Goal: Transaction & Acquisition: Obtain resource

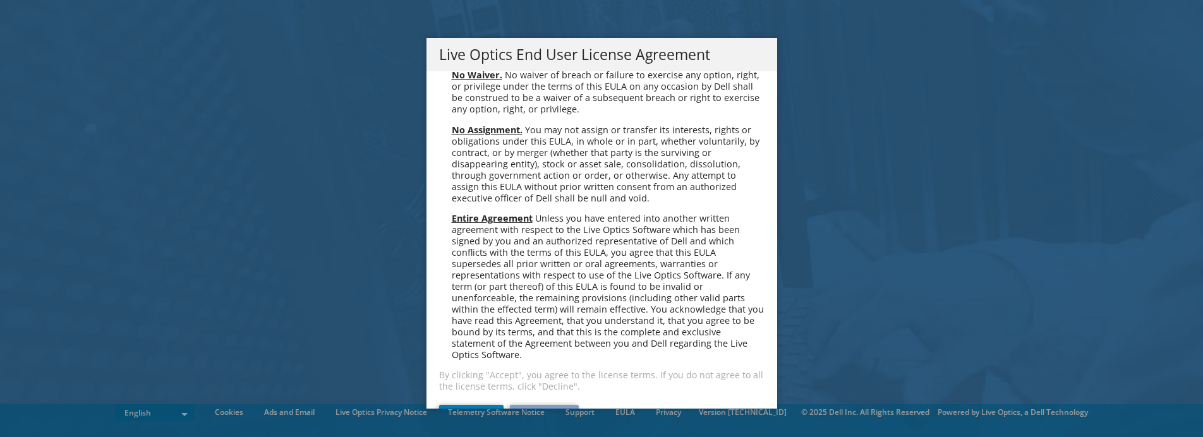
scroll to position [4777, 0]
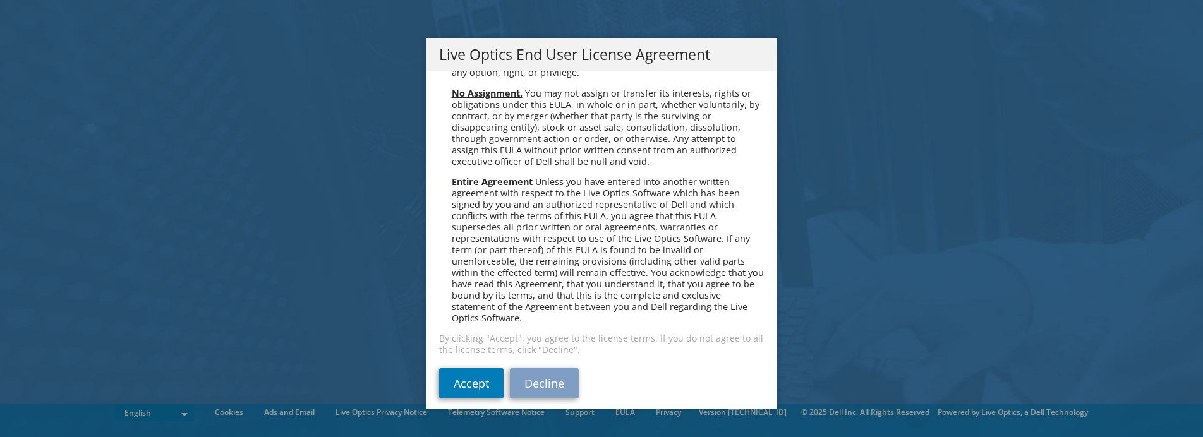
click at [469, 356] on div "Please read the following License Agreement. You must accept the terms of this …" at bounding box center [601, 239] width 351 height 337
click at [469, 368] on link "Accept" at bounding box center [471, 383] width 64 height 30
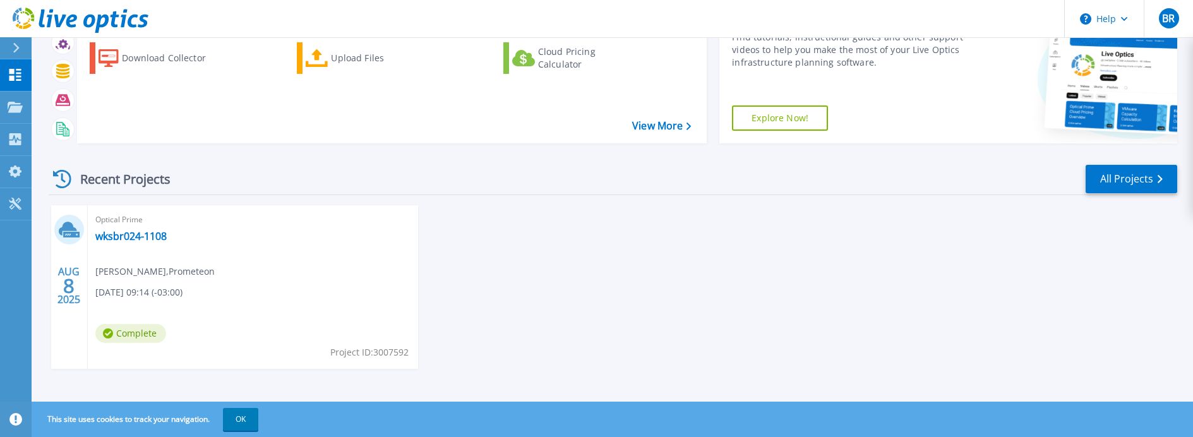
scroll to position [74, 0]
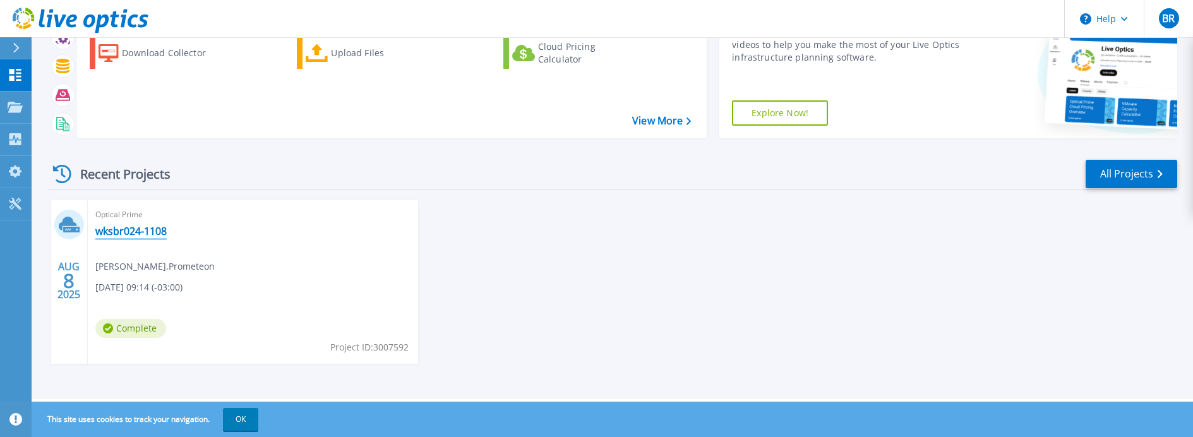
click at [129, 234] on link "wksbr024-1108" at bounding box center [130, 231] width 71 height 13
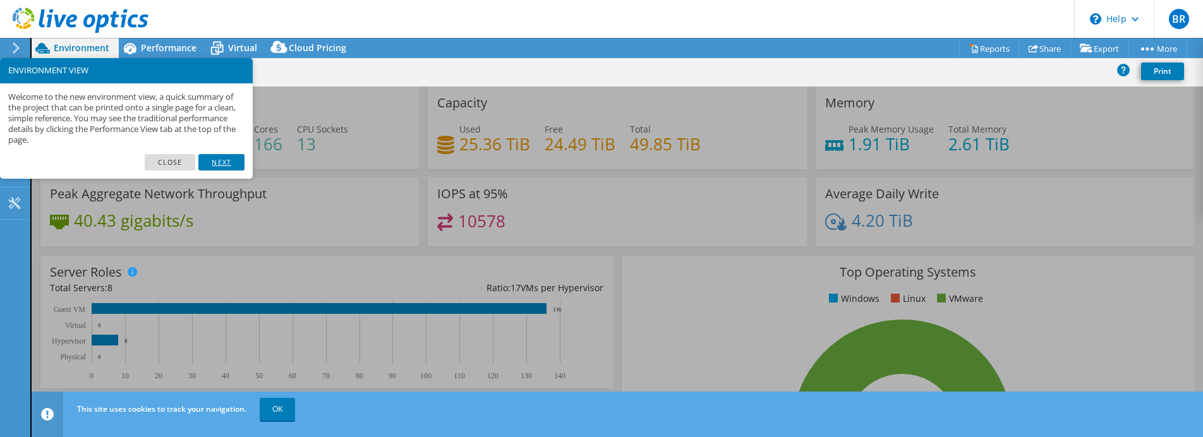
click at [221, 160] on link "Next" at bounding box center [220, 162] width 45 height 16
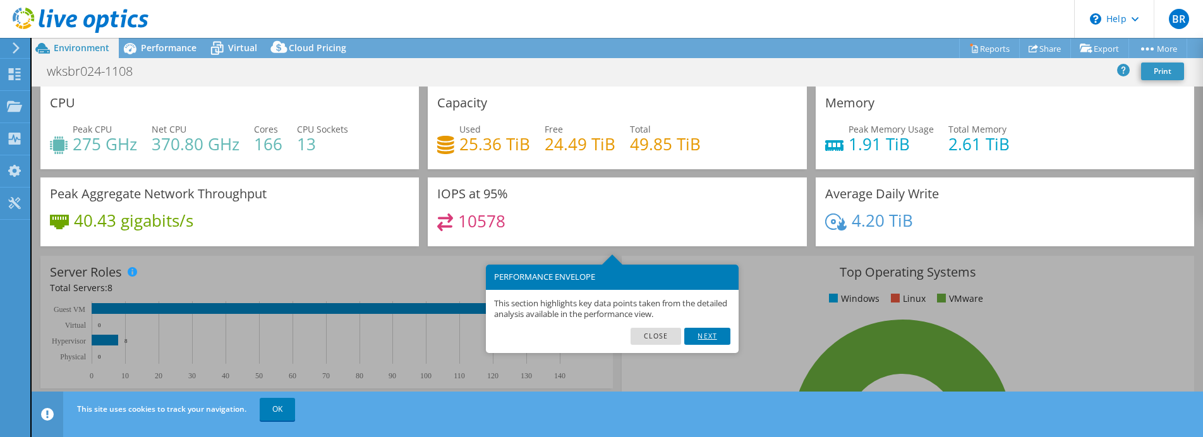
click at [721, 336] on link "Next" at bounding box center [706, 336] width 45 height 16
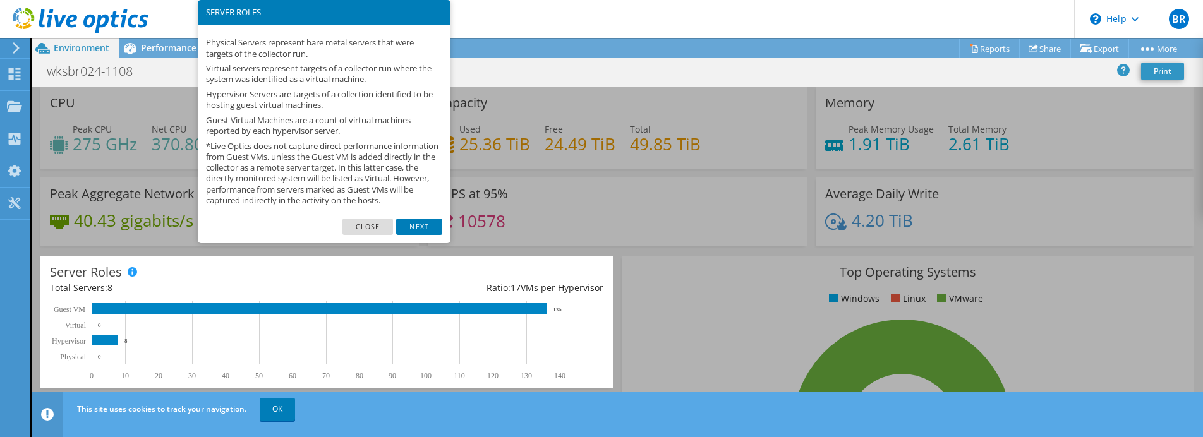
click at [370, 235] on link "Close" at bounding box center [367, 227] width 51 height 16
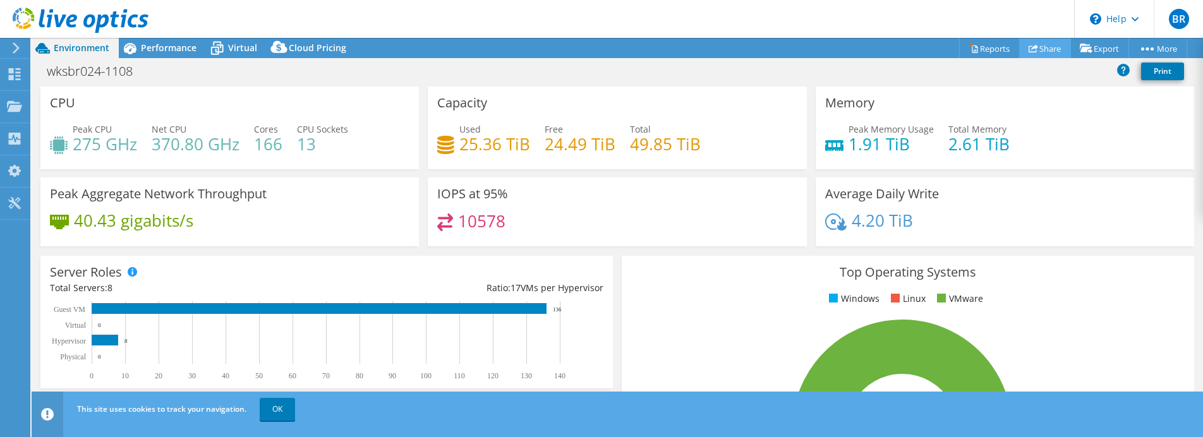
click at [1038, 46] on link "Share" at bounding box center [1045, 49] width 52 height 20
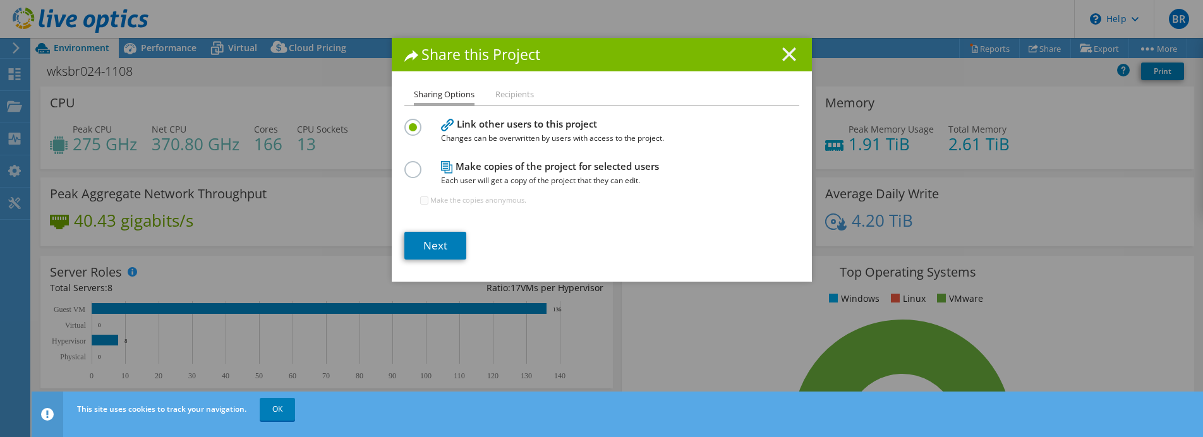
click at [782, 54] on icon at bounding box center [789, 54] width 14 height 14
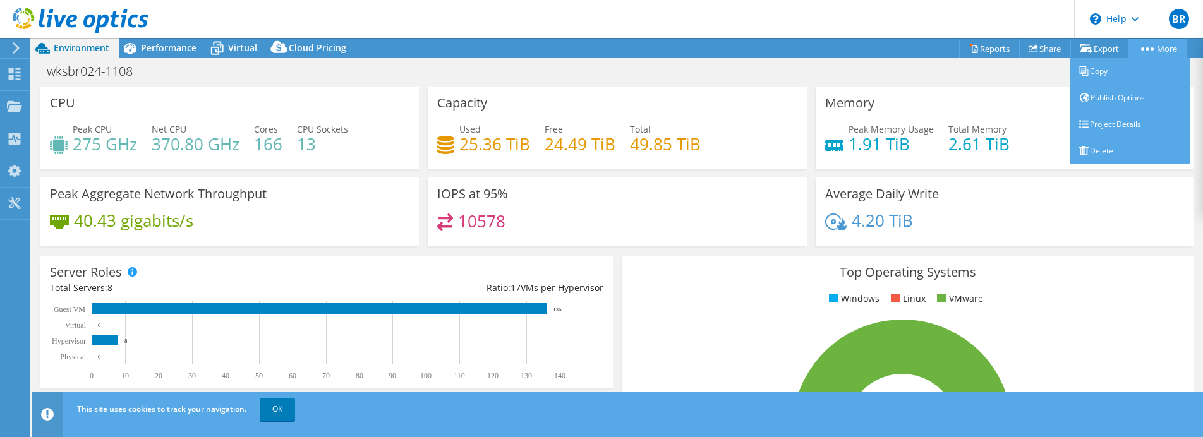
click at [1157, 42] on link "More" at bounding box center [1157, 49] width 59 height 20
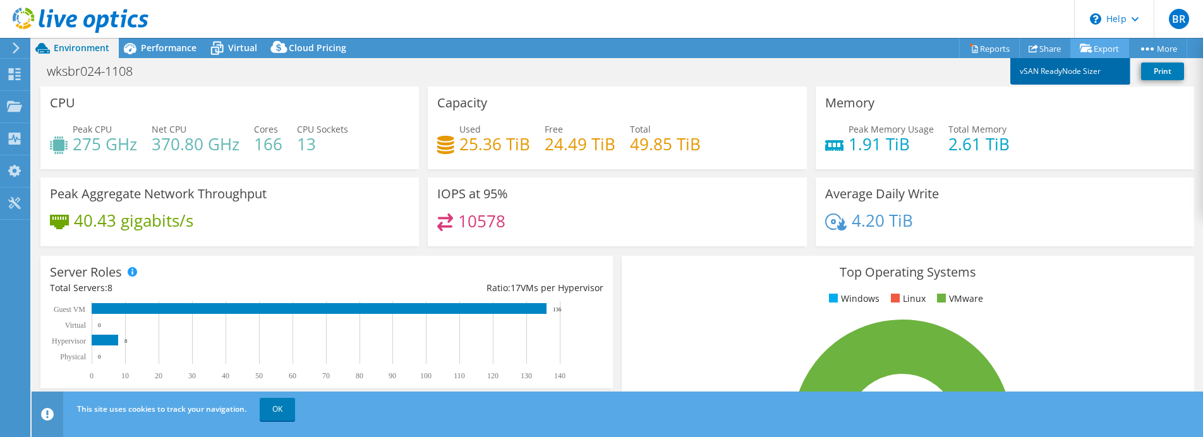
click at [1081, 73] on link "vSAN ReadyNode Sizer" at bounding box center [1070, 71] width 120 height 27
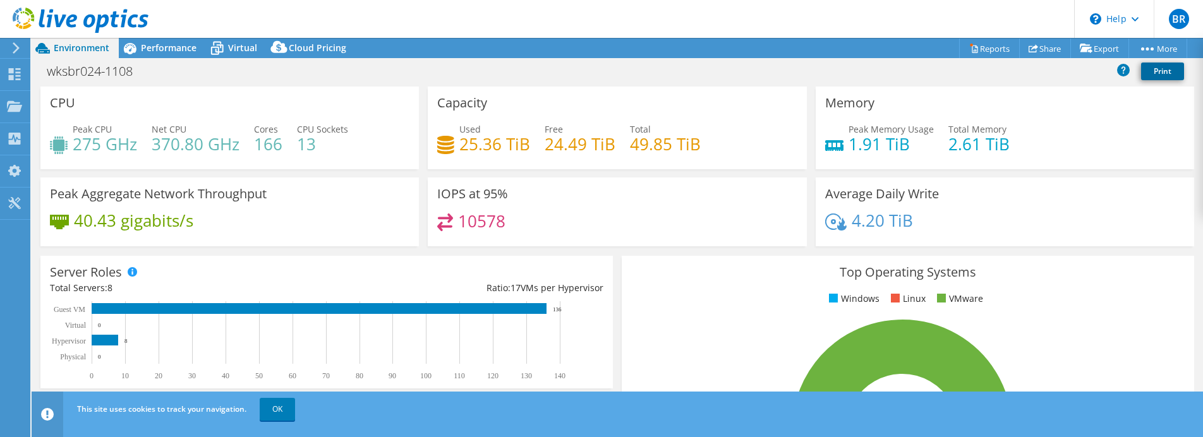
click at [1160, 76] on link "Print" at bounding box center [1162, 72] width 43 height 18
click at [19, 134] on use at bounding box center [15, 139] width 12 height 12
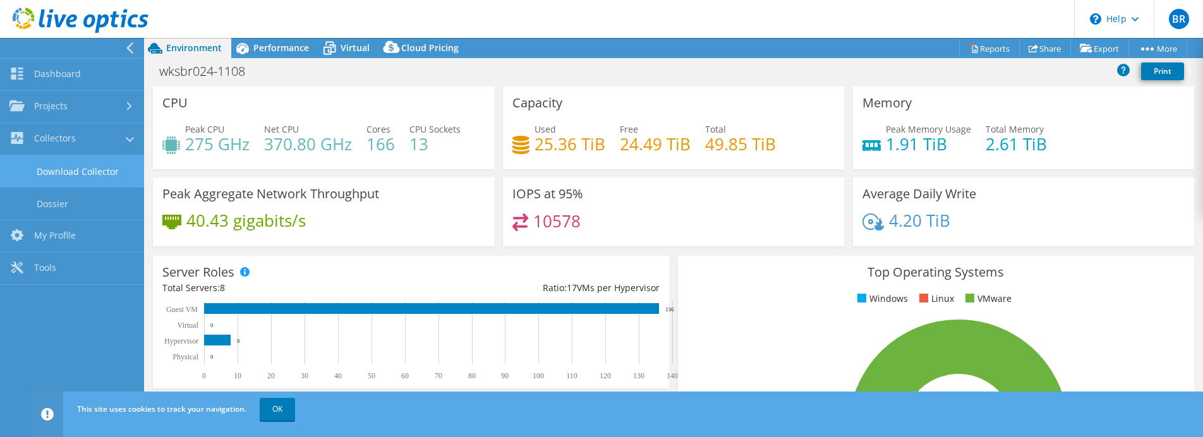
click at [65, 170] on link "Download Collector" at bounding box center [72, 171] width 144 height 32
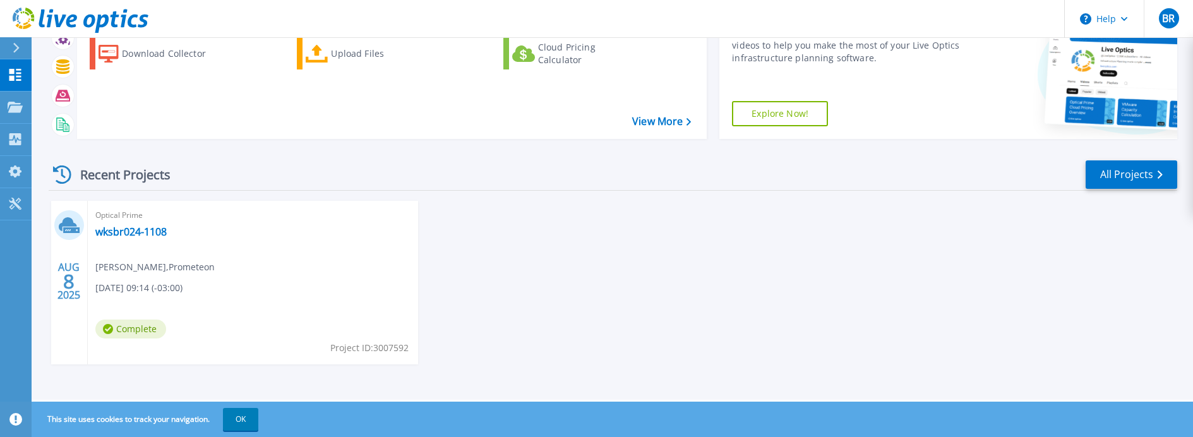
scroll to position [74, 0]
click at [108, 232] on link "wksbr024-1108" at bounding box center [130, 231] width 71 height 13
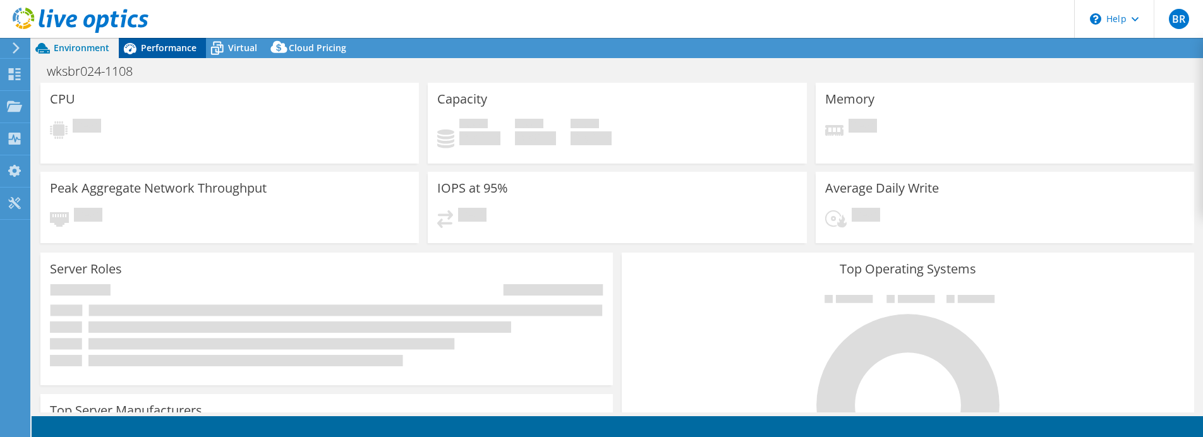
select select "USD"
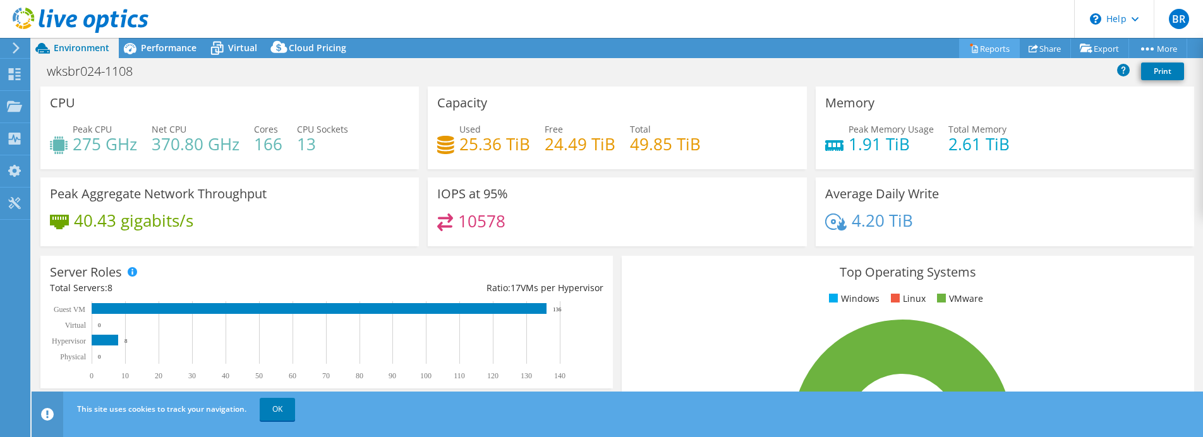
click at [981, 47] on link "Reports" at bounding box center [989, 49] width 61 height 20
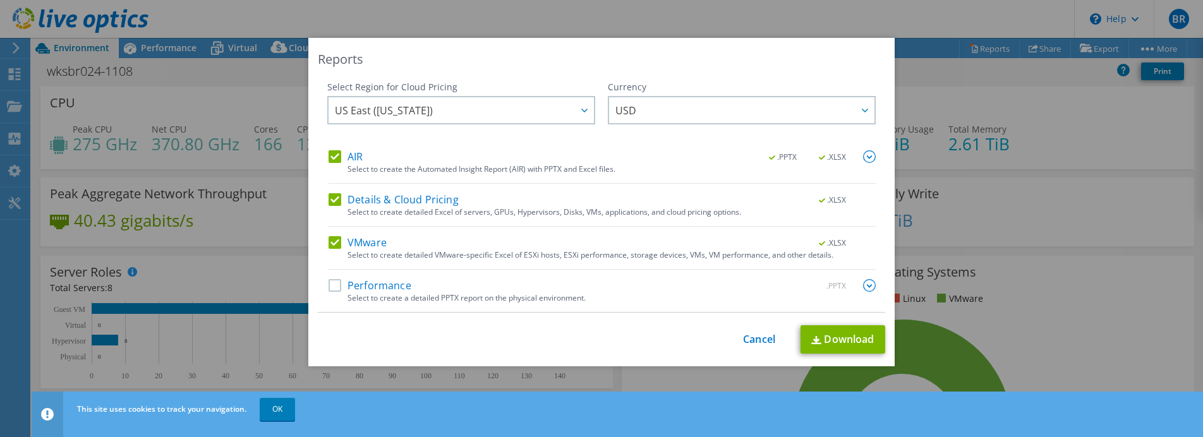
click at [340, 291] on label "Performance" at bounding box center [369, 285] width 83 height 13
click at [0, 0] on input "Performance" at bounding box center [0, 0] width 0 height 0
click at [482, 109] on span "US East (Virginia)" at bounding box center [464, 110] width 259 height 26
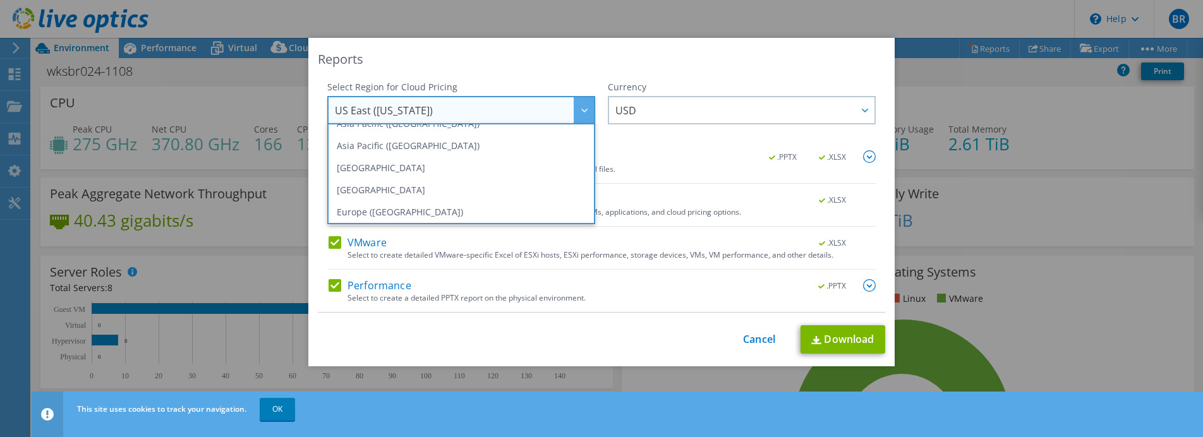
scroll to position [95, 0]
click at [608, 70] on div "Reports Select Region for Cloud Pricing Asia Pacific (Hong Kong) Asia Pacific (…" at bounding box center [601, 202] width 586 height 328
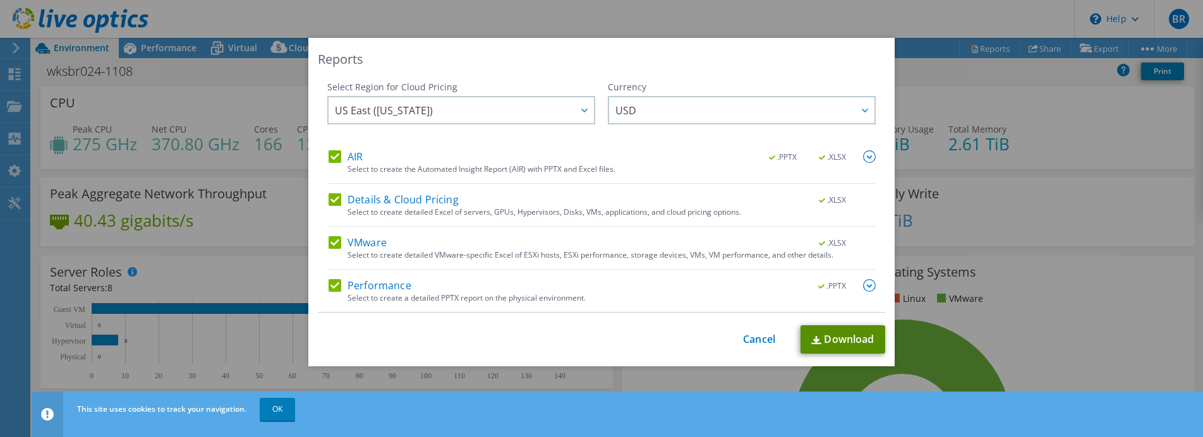
click at [841, 339] on link "Download" at bounding box center [842, 339] width 85 height 28
click at [753, 339] on link "Cancel" at bounding box center [759, 340] width 32 height 12
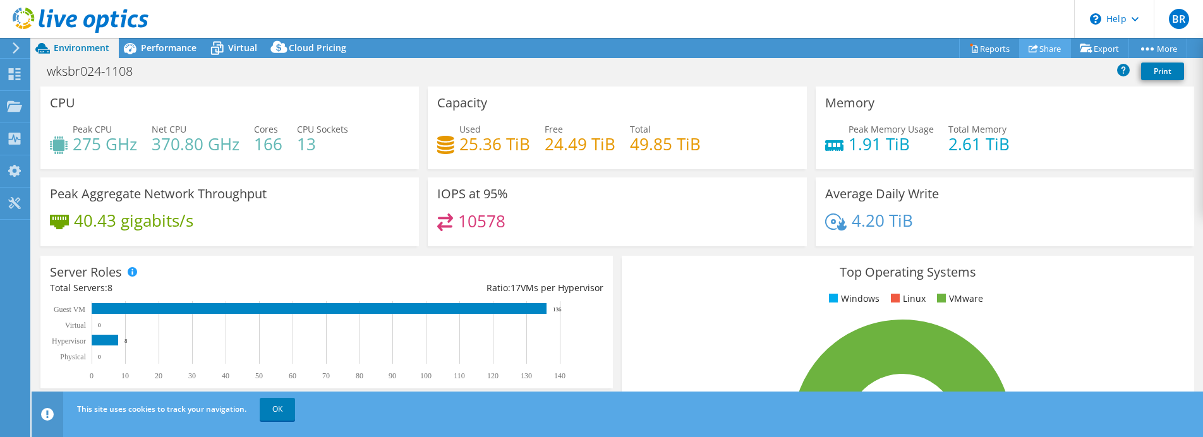
click at [1042, 49] on link "Share" at bounding box center [1045, 49] width 52 height 20
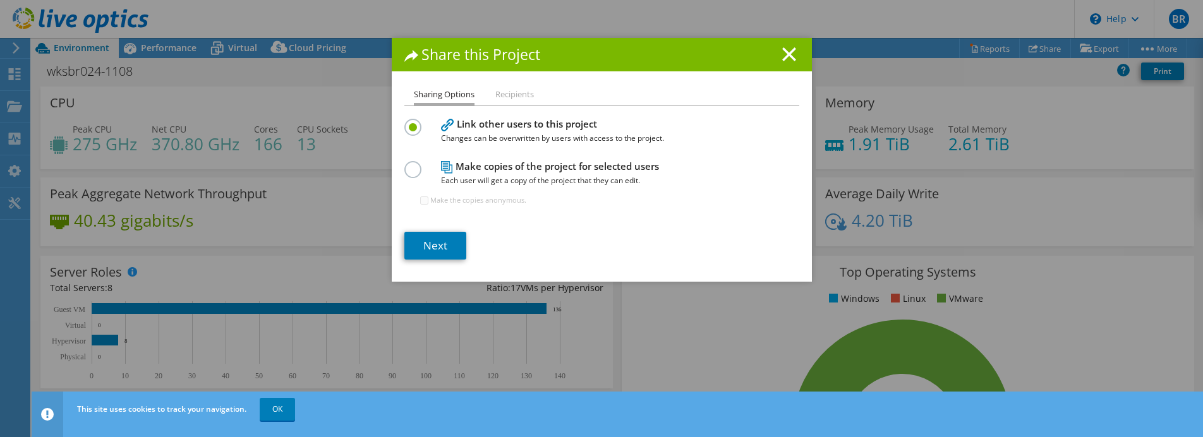
click at [404, 164] on label at bounding box center [415, 162] width 22 height 3
click at [0, 0] on input "radio" at bounding box center [0, 0] width 0 height 0
click at [406, 122] on label at bounding box center [415, 120] width 22 height 3
click at [0, 0] on input "radio" at bounding box center [0, 0] width 0 height 0
click at [511, 100] on li "Recipients" at bounding box center [514, 95] width 39 height 16
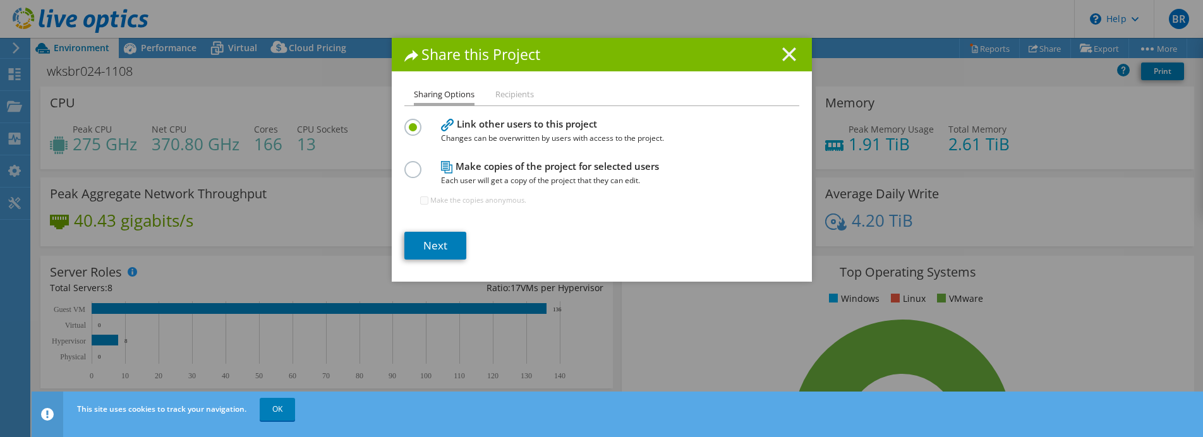
click at [786, 54] on line at bounding box center [789, 54] width 13 height 13
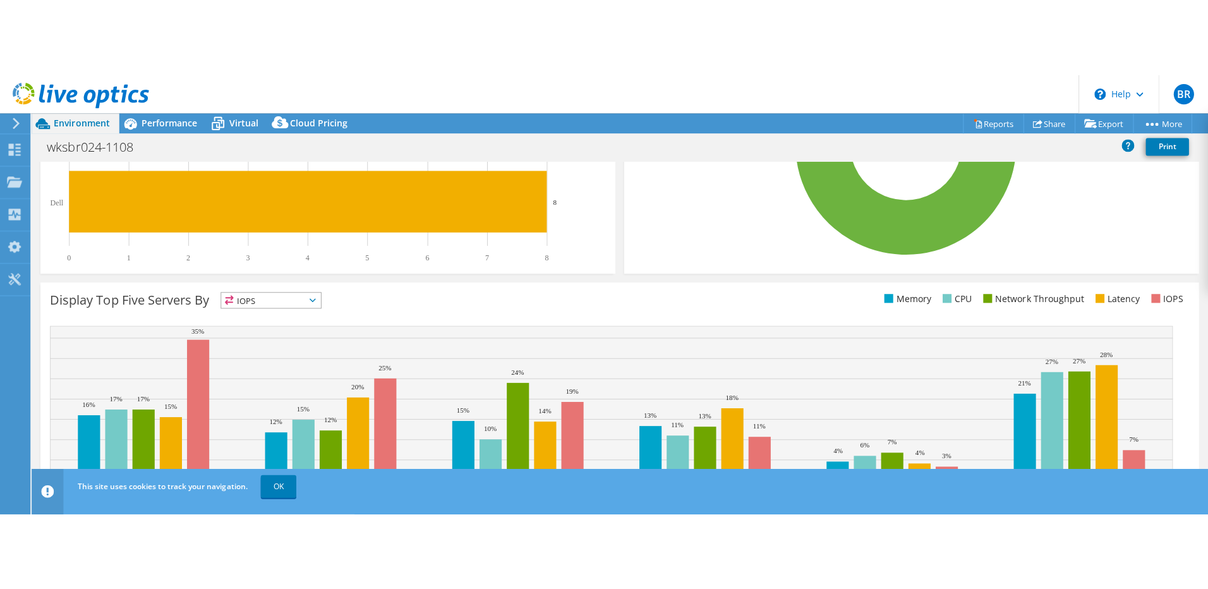
scroll to position [0, 0]
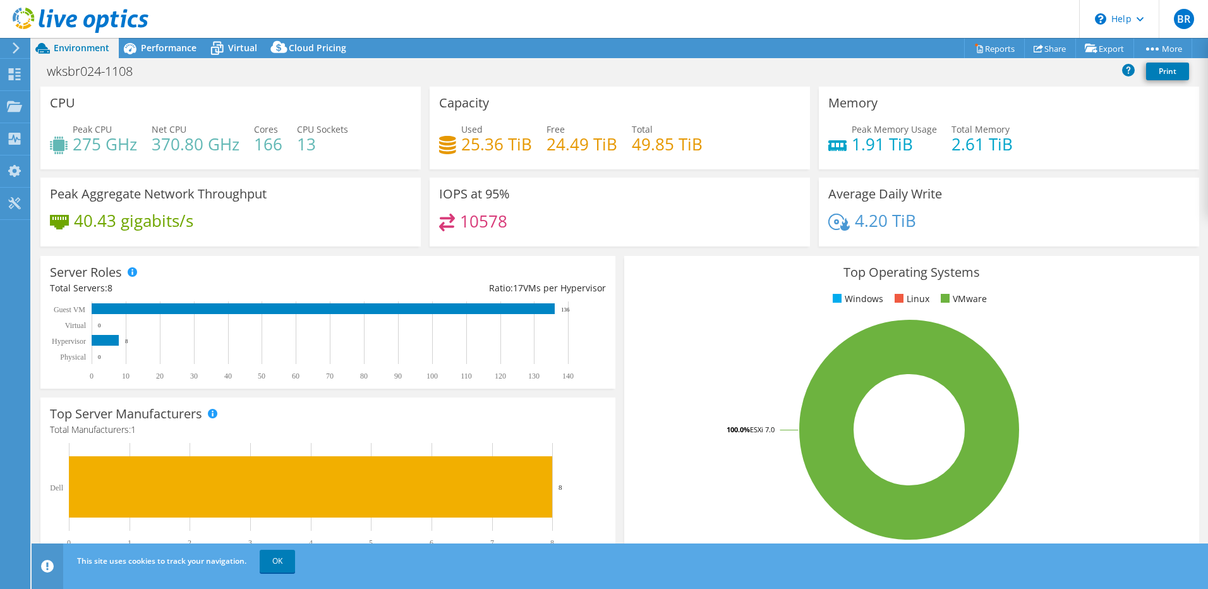
click at [15, 47] on icon at bounding box center [15, 47] width 9 height 11
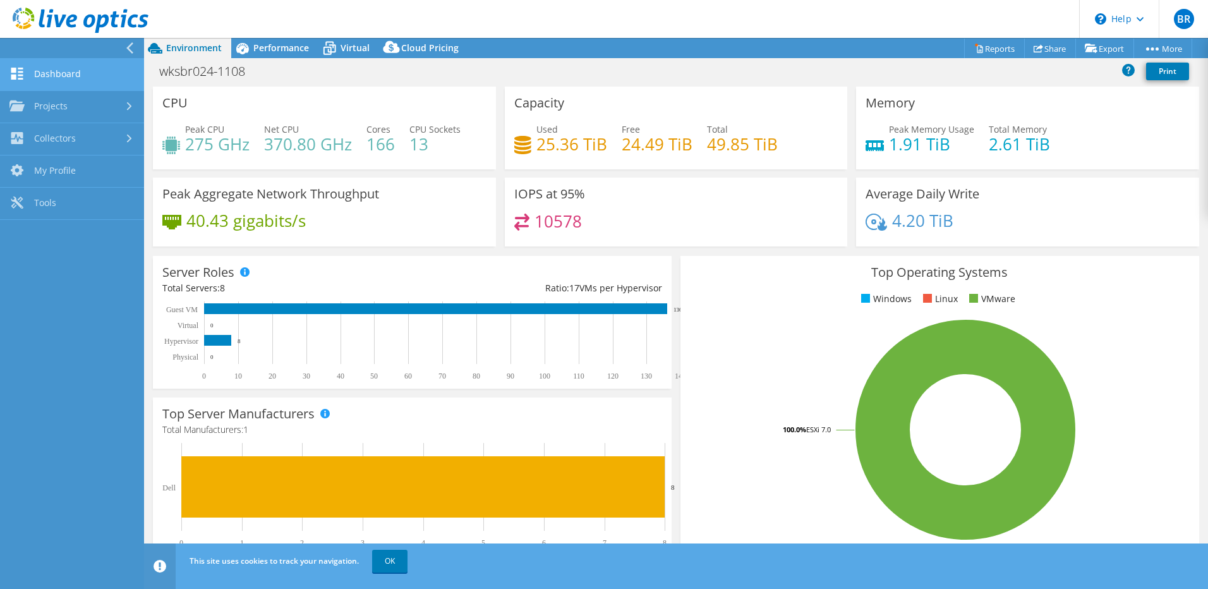
click at [31, 72] on link "Dashboard" at bounding box center [72, 75] width 144 height 32
